Goal: Find specific page/section: Find specific page/section

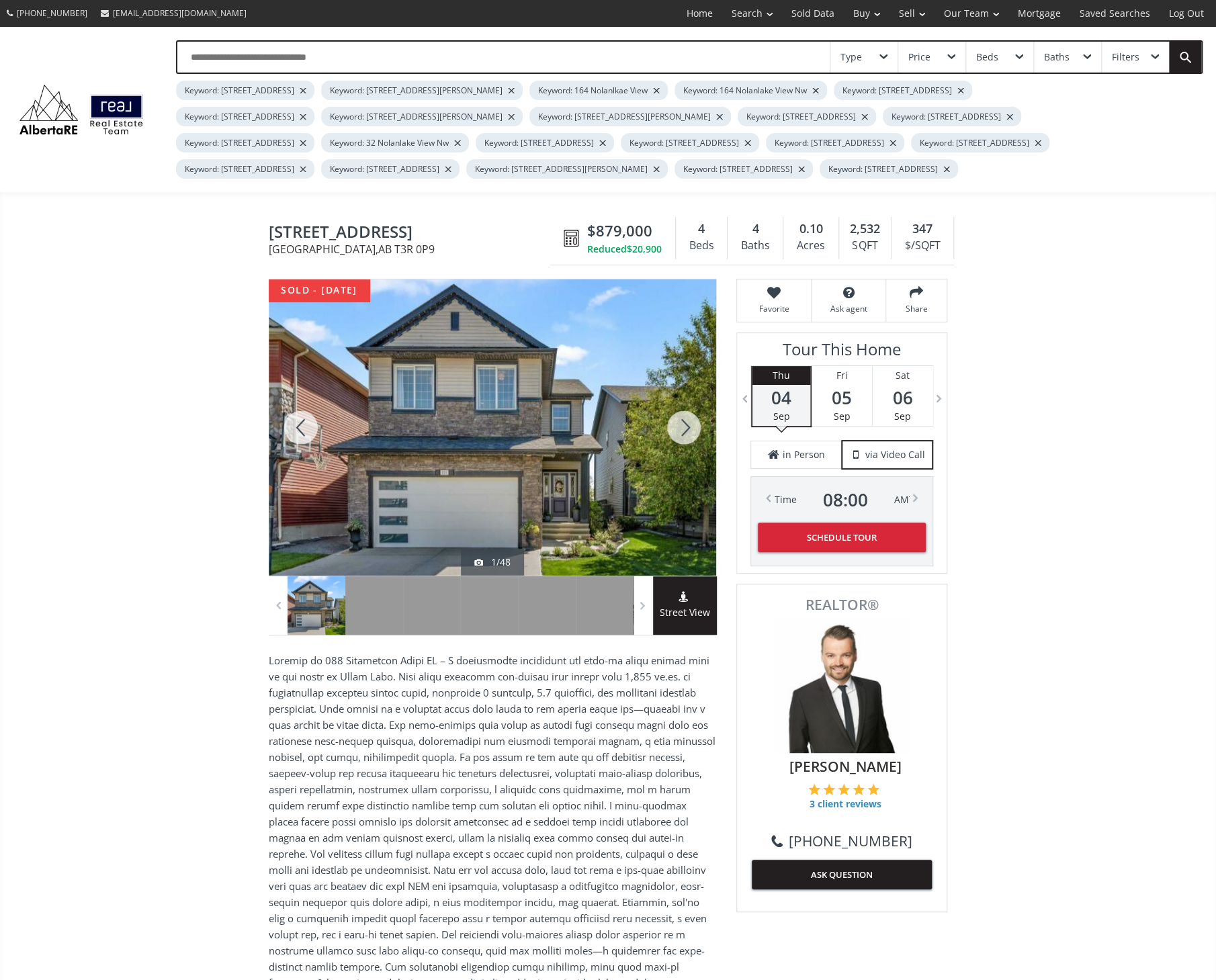
click at [222, 54] on input "text" at bounding box center [503, 58] width 652 height 31
type input "**********"
click at [821, 12] on link "Sold Data" at bounding box center [813, 13] width 62 height 27
